Goal: Transaction & Acquisition: Purchase product/service

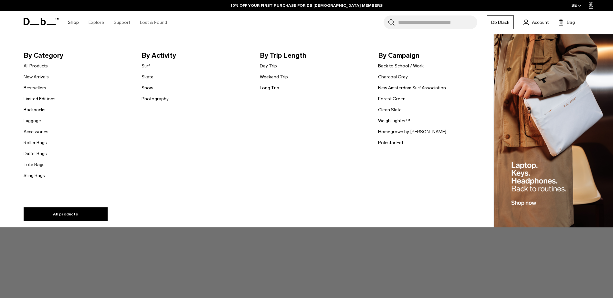
click at [75, 22] on link "Shop" at bounding box center [73, 22] width 11 height 23
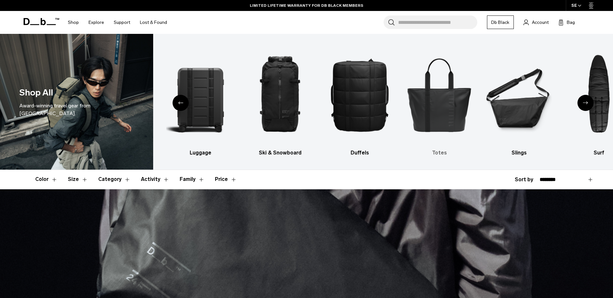
click at [449, 112] on img "5 / 10" at bounding box center [439, 95] width 68 height 102
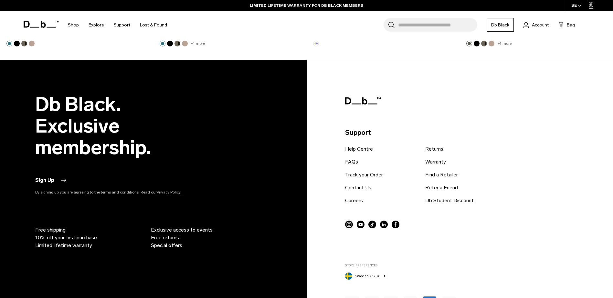
scroll to position [1259, 0]
